Goal: Information Seeking & Learning: Learn about a topic

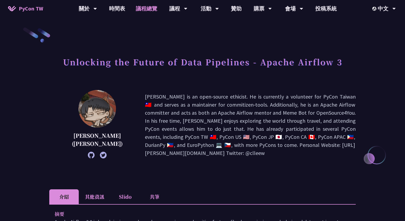
click at [152, 8] on link "議程總覽" at bounding box center [147, 8] width 32 height 17
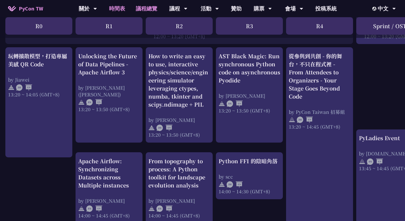
click at [149, 9] on link "議程總覽" at bounding box center [147, 8] width 32 height 17
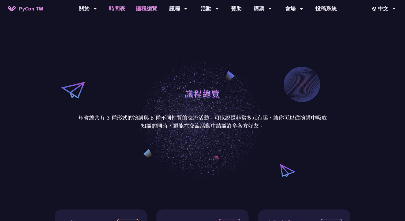
click at [120, 6] on link "時間表" at bounding box center [117, 8] width 27 height 17
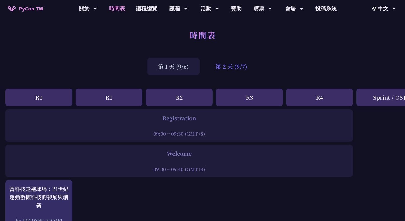
click at [216, 72] on div "第 2 天 (9/7)" at bounding box center [231, 66] width 53 height 17
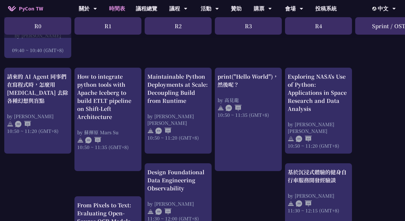
scroll to position [177, 2]
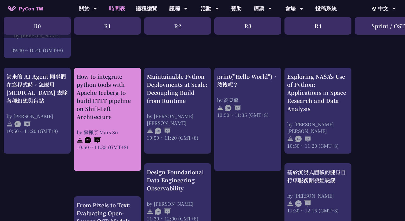
click at [110, 88] on div "How to integrate python tools with Apache Iceberg to build ETLT pipeline on Shi…" at bounding box center [108, 96] width 62 height 48
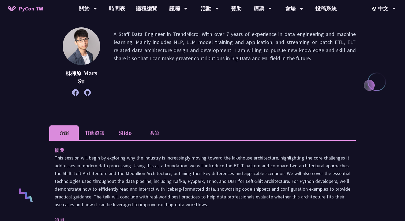
scroll to position [99, 0]
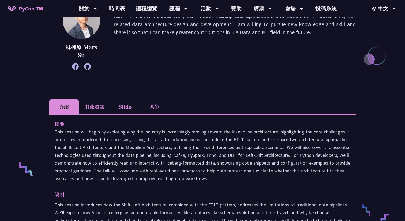
click at [89, 66] on icon at bounding box center [87, 66] width 7 height 7
click at [158, 108] on li "共筆" at bounding box center [155, 106] width 30 height 15
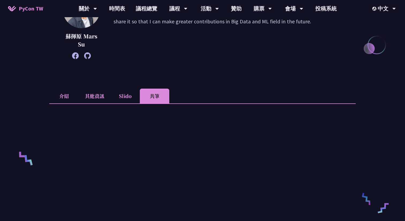
scroll to position [160, 0]
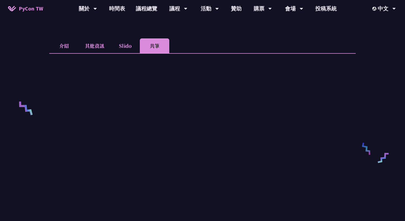
click at [129, 46] on li "Slido" at bounding box center [125, 45] width 30 height 15
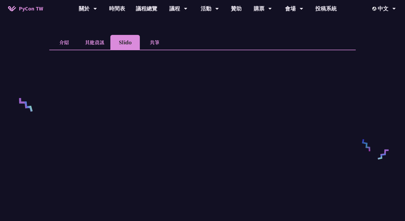
scroll to position [171, 0]
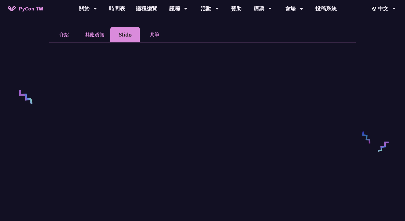
click at [99, 33] on li "其他資訊" at bounding box center [95, 34] width 32 height 15
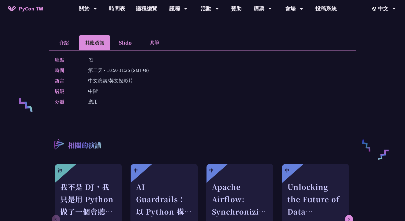
scroll to position [162, 0]
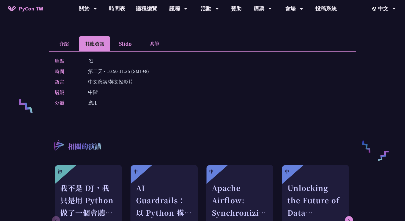
click at [69, 44] on li "介紹" at bounding box center [64, 43] width 30 height 15
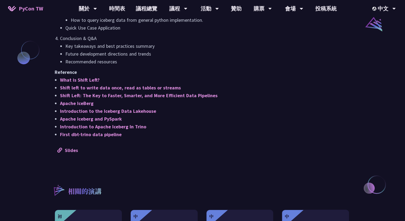
scroll to position [457, 0]
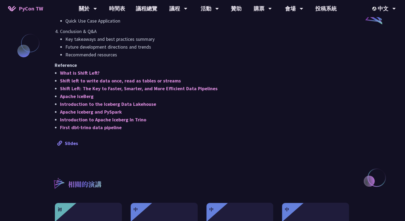
click at [69, 142] on link "Slides" at bounding box center [67, 143] width 21 height 6
